Goal: Check status: Check status

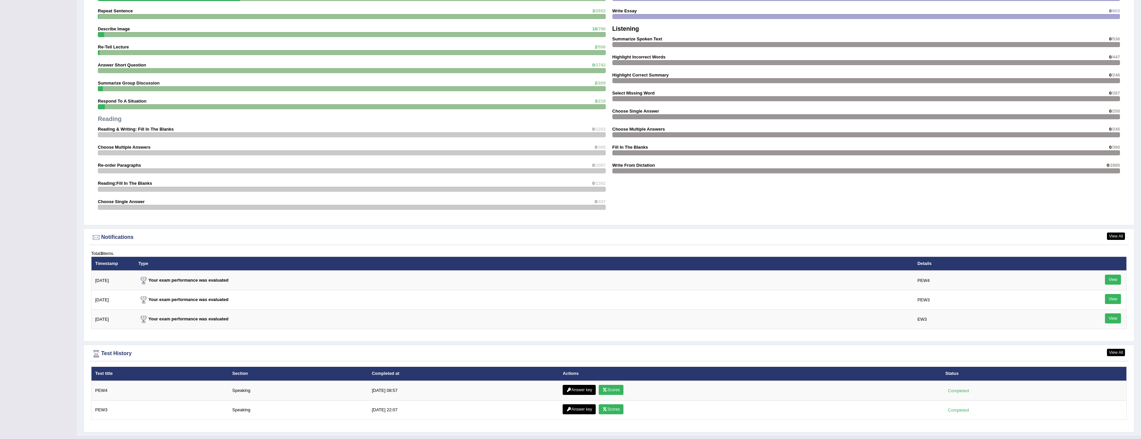
scroll to position [602, 0]
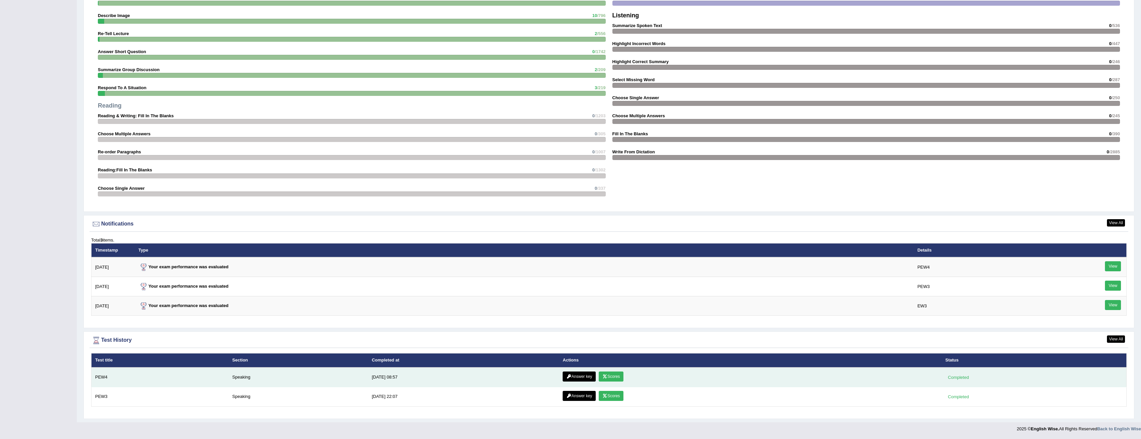
click at [614, 374] on link "Scores" at bounding box center [611, 376] width 25 height 10
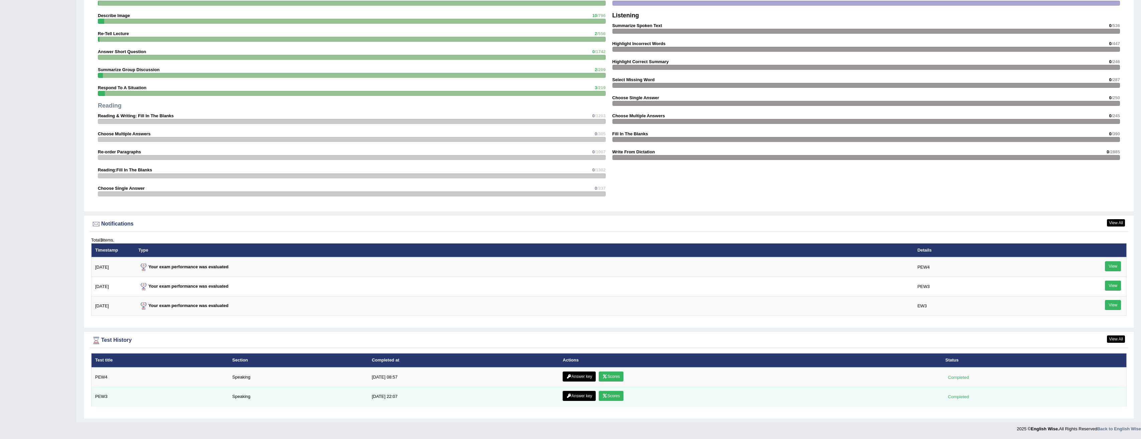
click at [615, 396] on link "Scores" at bounding box center [611, 396] width 25 height 10
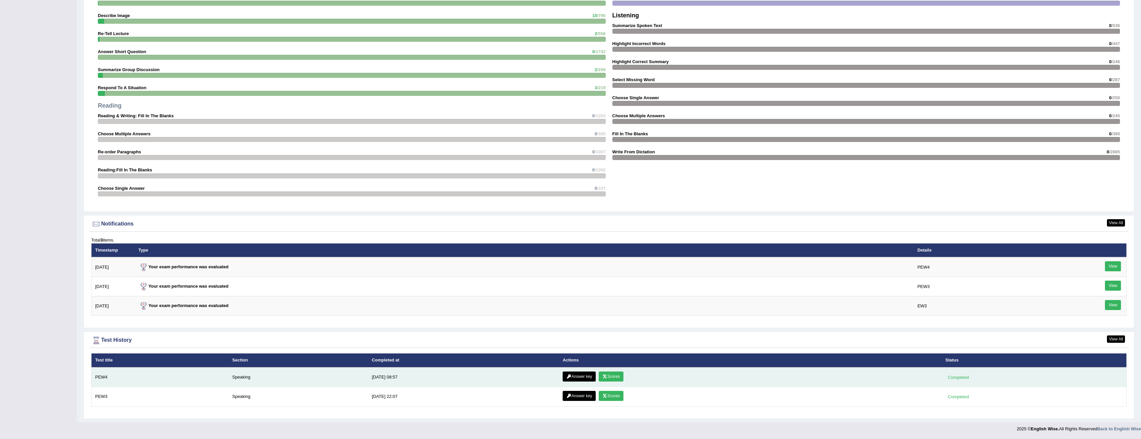
click at [615, 376] on link "Scores" at bounding box center [611, 376] width 25 height 10
click at [585, 374] on link "Answer key" at bounding box center [578, 376] width 33 height 10
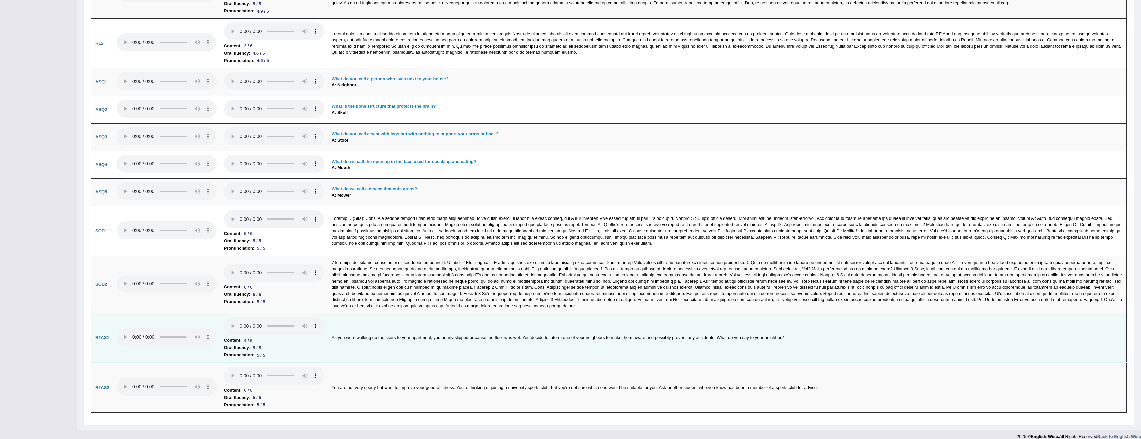
scroll to position [2059, 0]
